Goal: Use online tool/utility

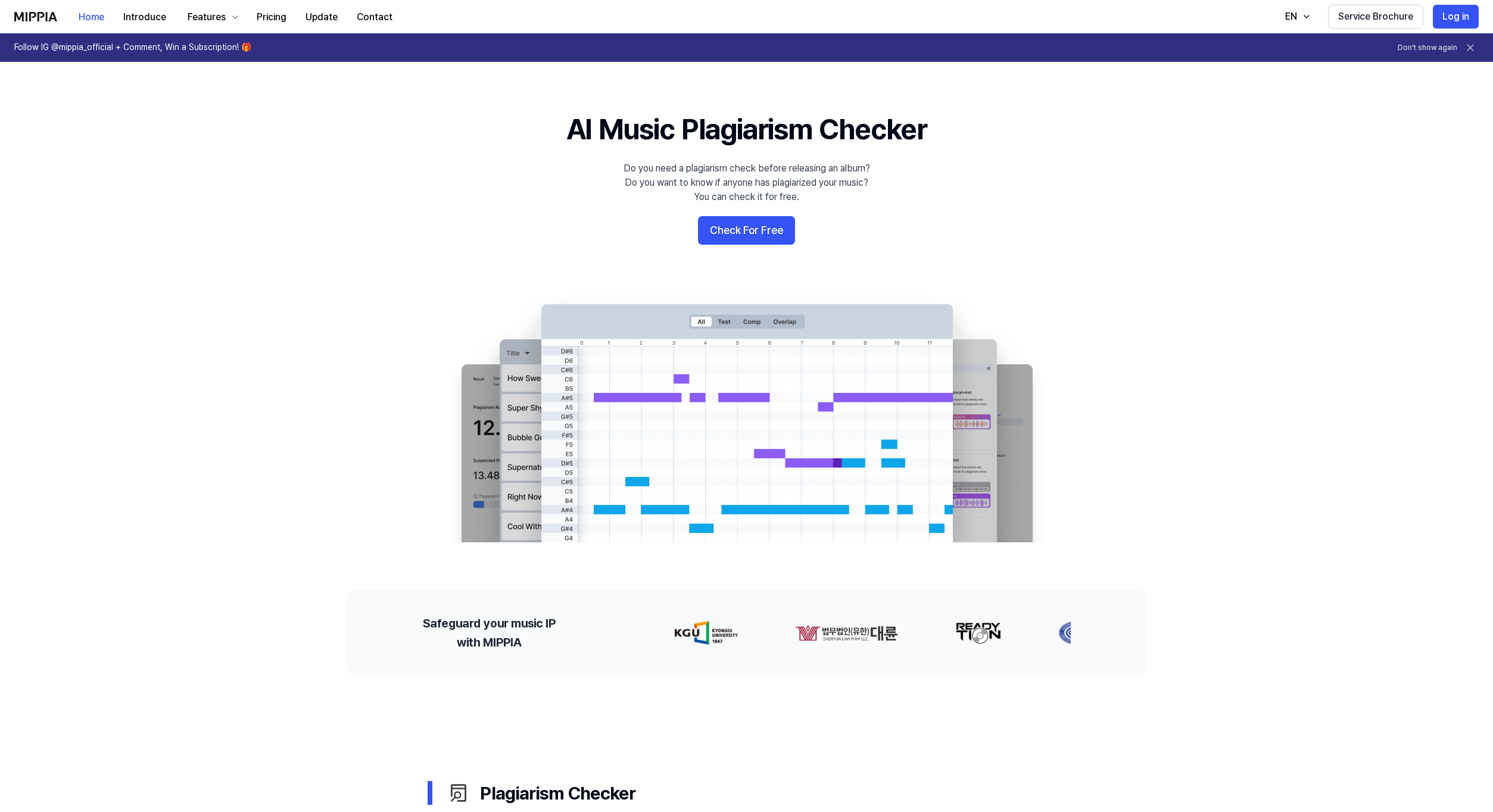
click at [741, 236] on button "Check For Free" at bounding box center [747, 230] width 97 height 29
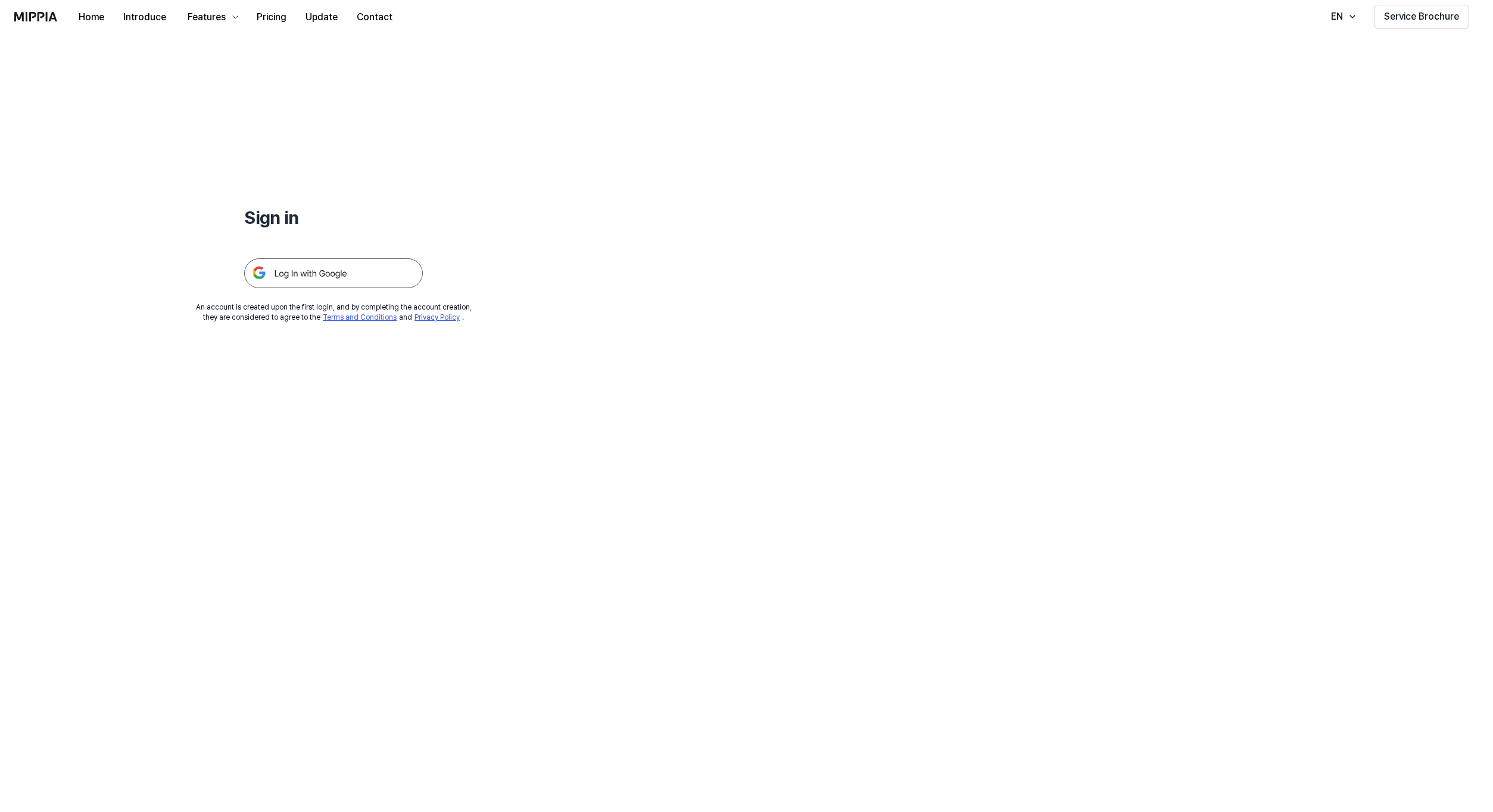
click at [362, 279] on img at bounding box center [334, 273] width 179 height 30
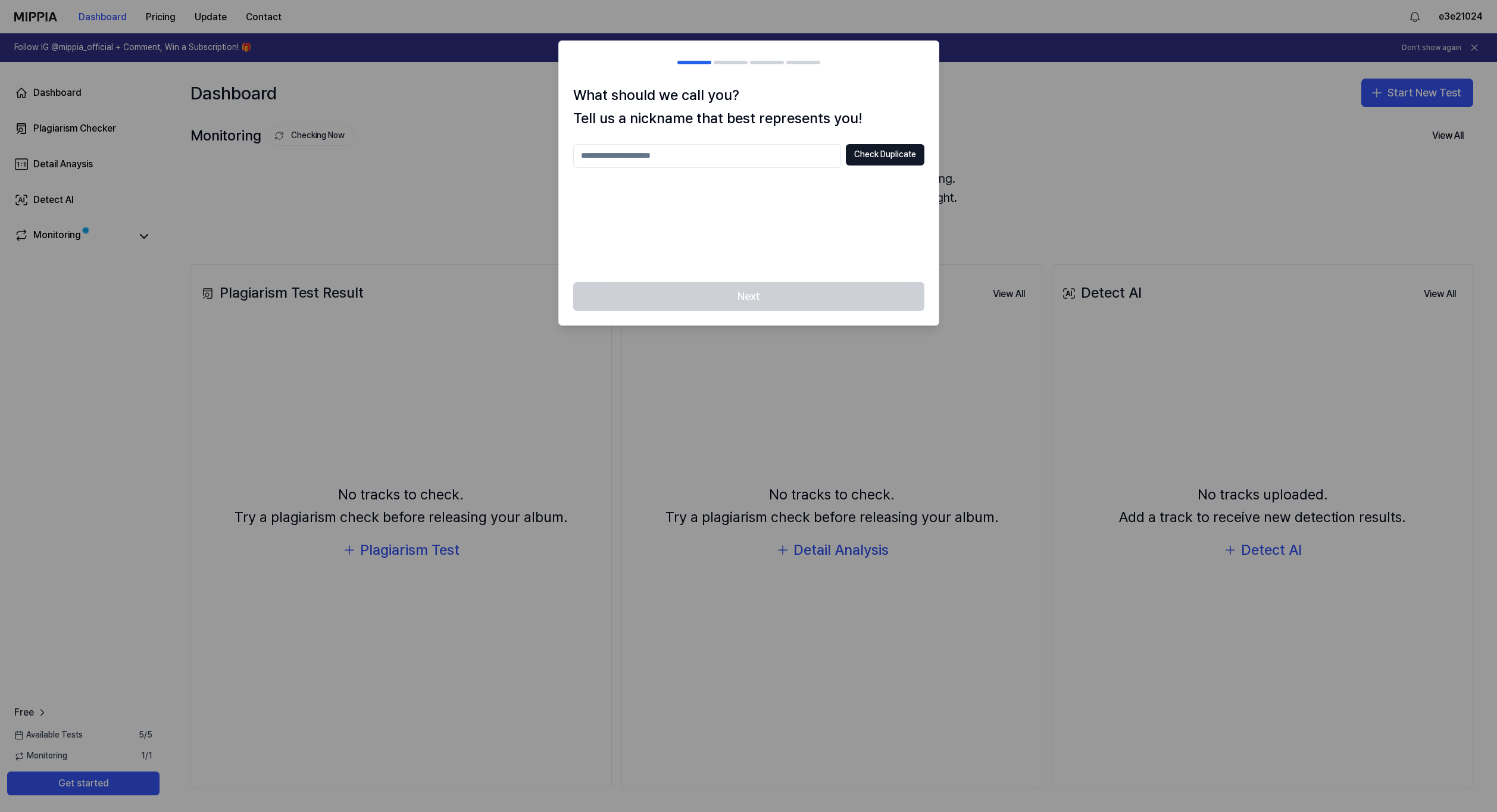
drag, startPoint x: 754, startPoint y: 138, endPoint x: 740, endPoint y: 145, distance: 15.7
click at [753, 139] on div "What should we call you? Tell us a nickname that best represents you! Check Dup…" at bounding box center [748, 183] width 380 height 198
click at [738, 154] on input "text" at bounding box center [707, 155] width 268 height 24
type input "*********"
click at [881, 160] on button "Check Duplicate" at bounding box center [885, 154] width 78 height 21
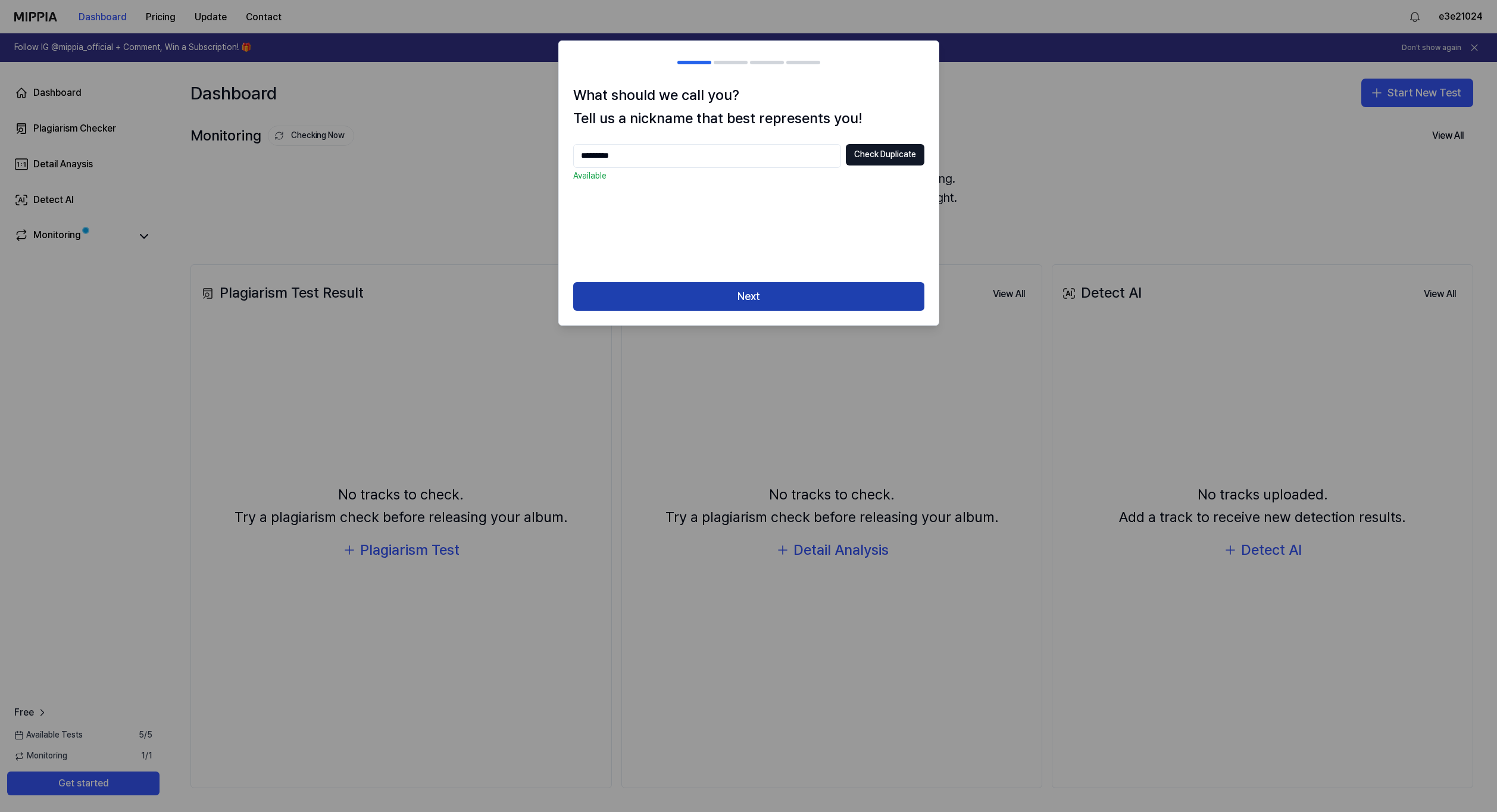
click at [765, 293] on button "Next" at bounding box center [749, 296] width 351 height 29
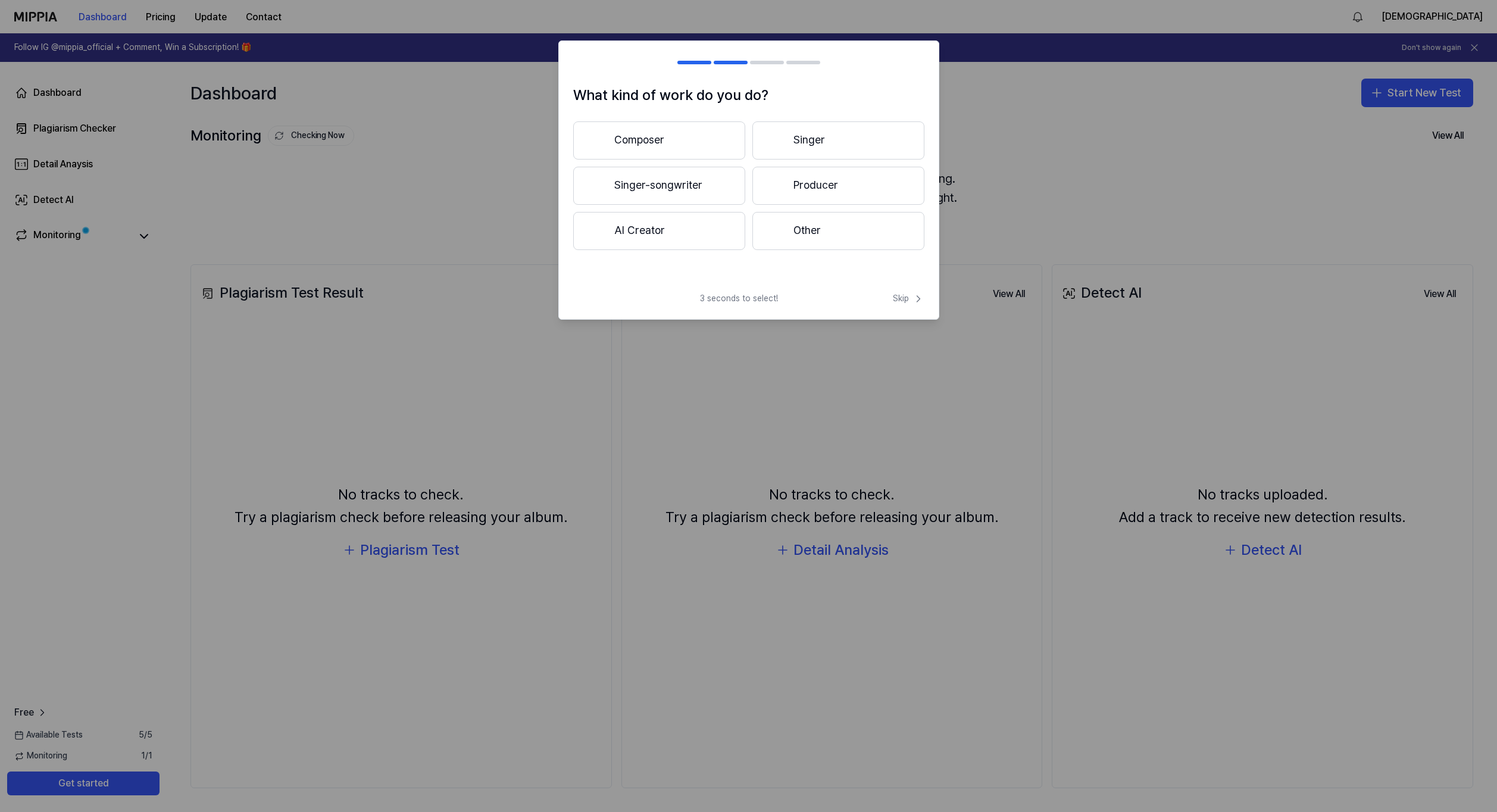
click at [820, 231] on button "Other" at bounding box center [838, 231] width 172 height 38
click at [700, 185] on button "Less than 3 years" at bounding box center [659, 186] width 172 height 39
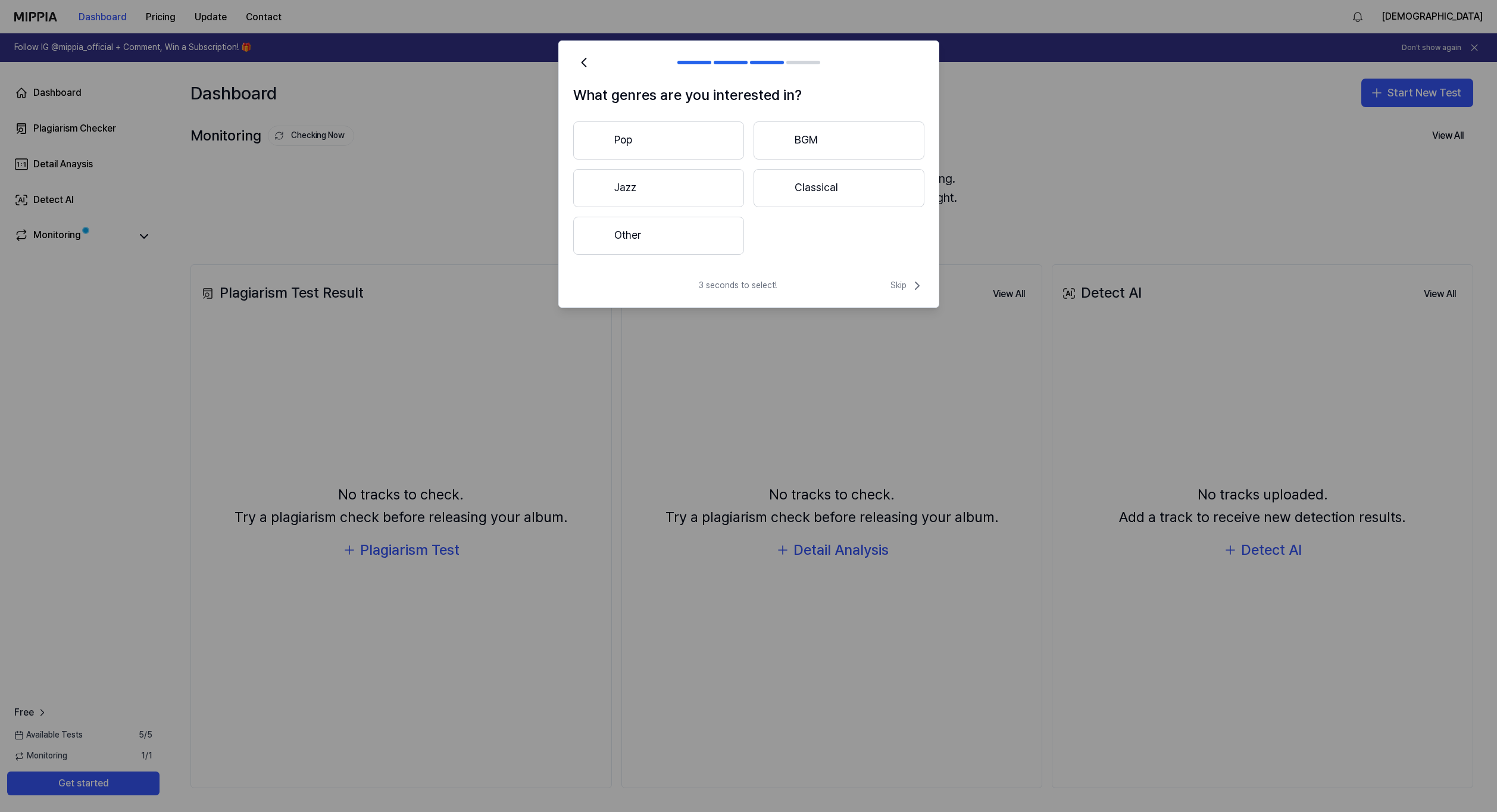
click at [646, 223] on button "Other" at bounding box center [658, 236] width 171 height 38
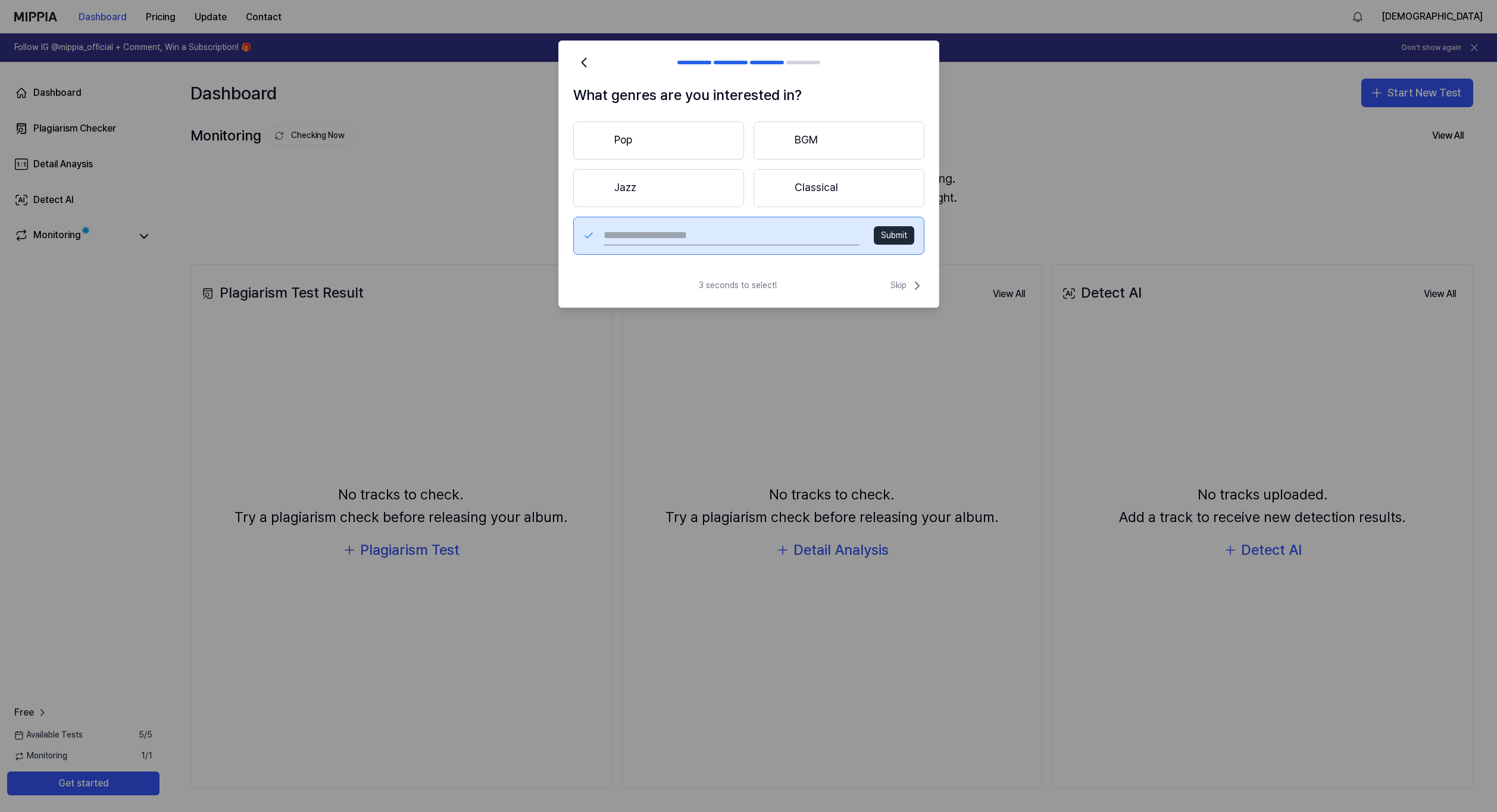
click at [658, 148] on button "Pop" at bounding box center [658, 140] width 171 height 38
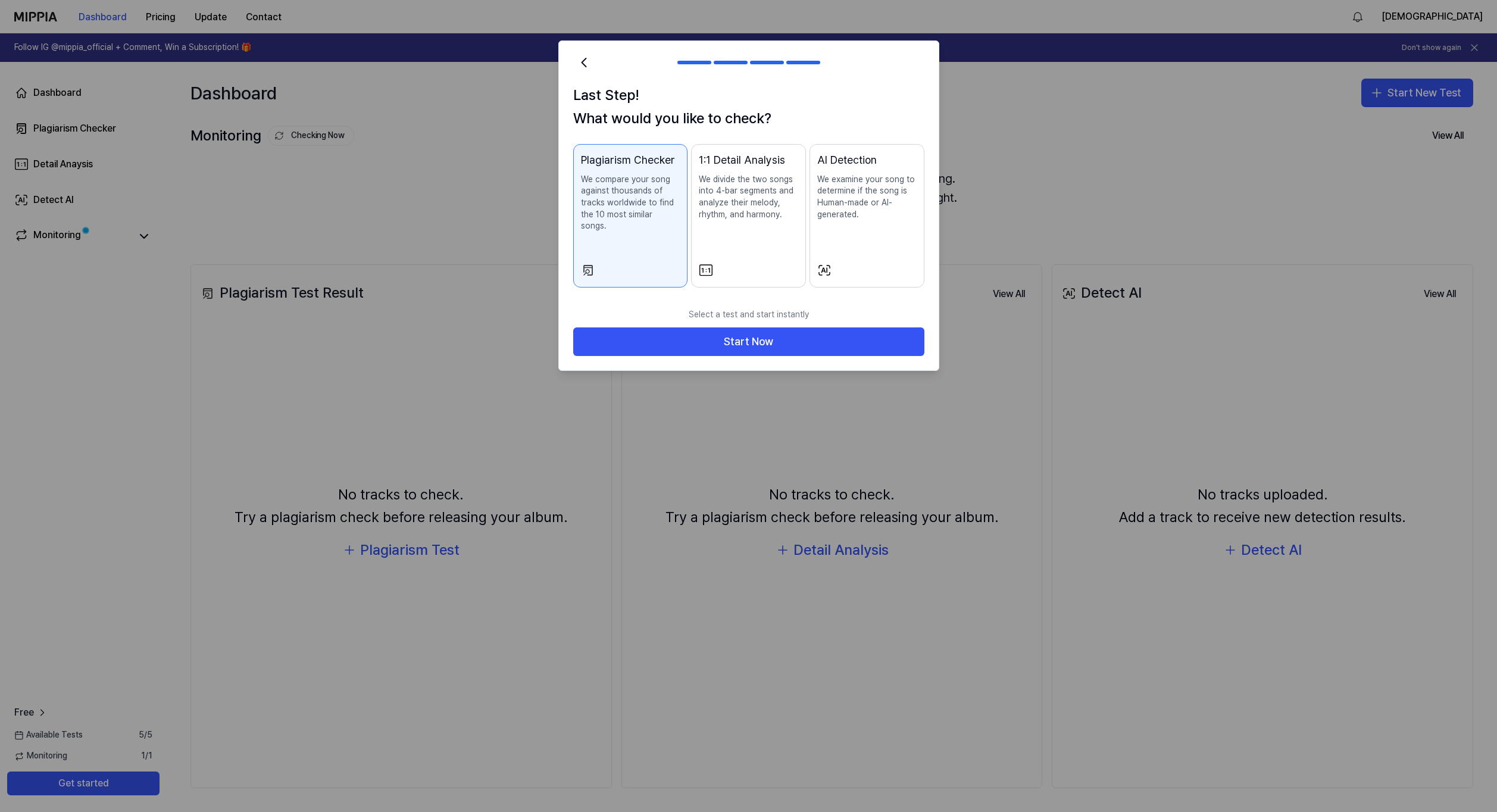
click at [817, 123] on h1 "Last Step! What would you like to check?" at bounding box center [749, 106] width 351 height 46
